Goal: Navigation & Orientation: Find specific page/section

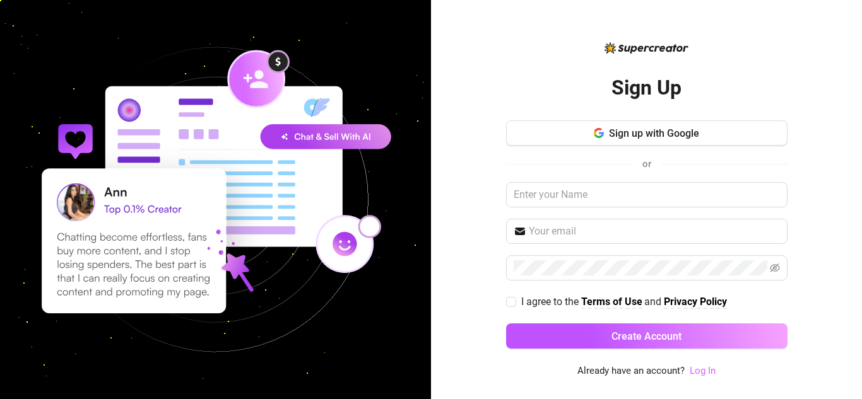
click at [700, 367] on link "Log In" at bounding box center [703, 370] width 26 height 11
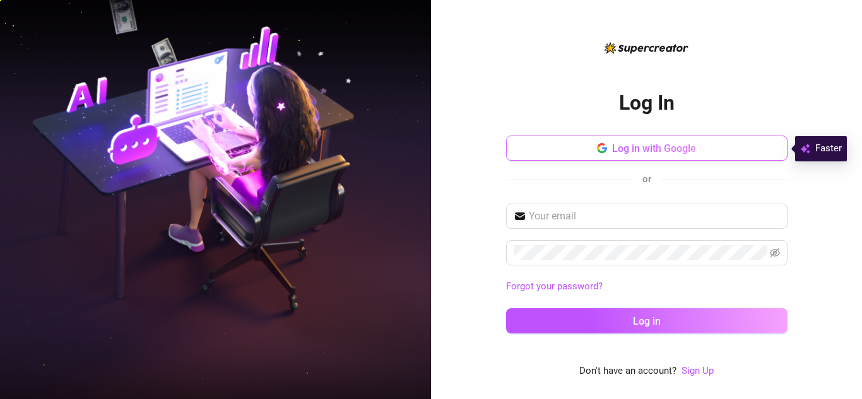
click at [650, 147] on span "Log in with Google" at bounding box center [654, 149] width 84 height 12
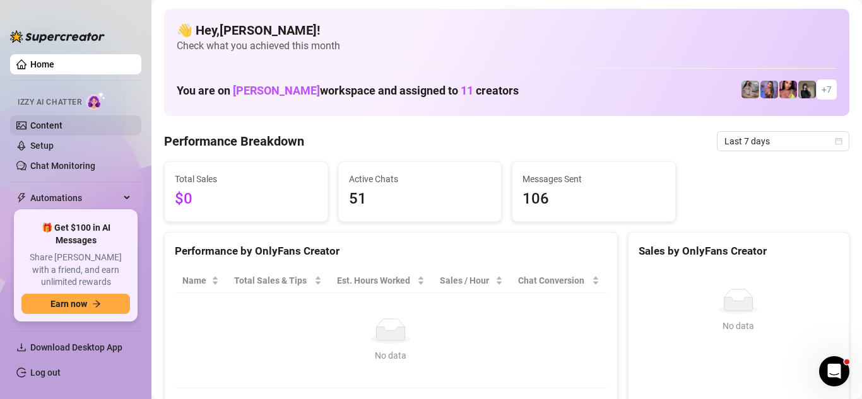
click at [42, 121] on link "Content" at bounding box center [46, 126] width 32 height 10
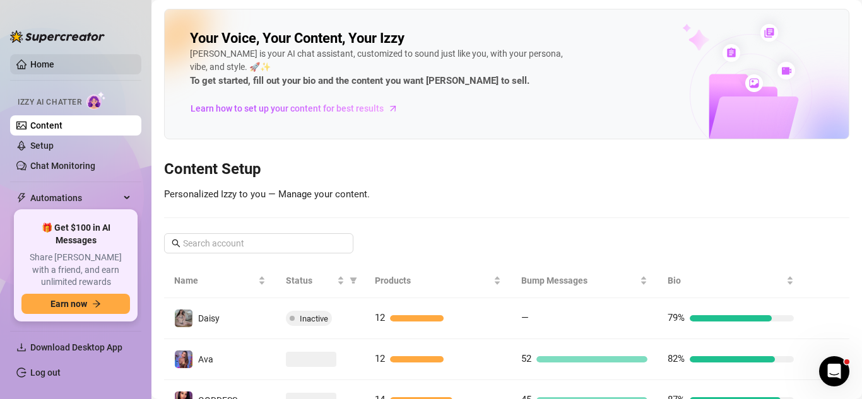
click at [45, 64] on link "Home" at bounding box center [42, 64] width 24 height 10
